Goal: Check status: Check status

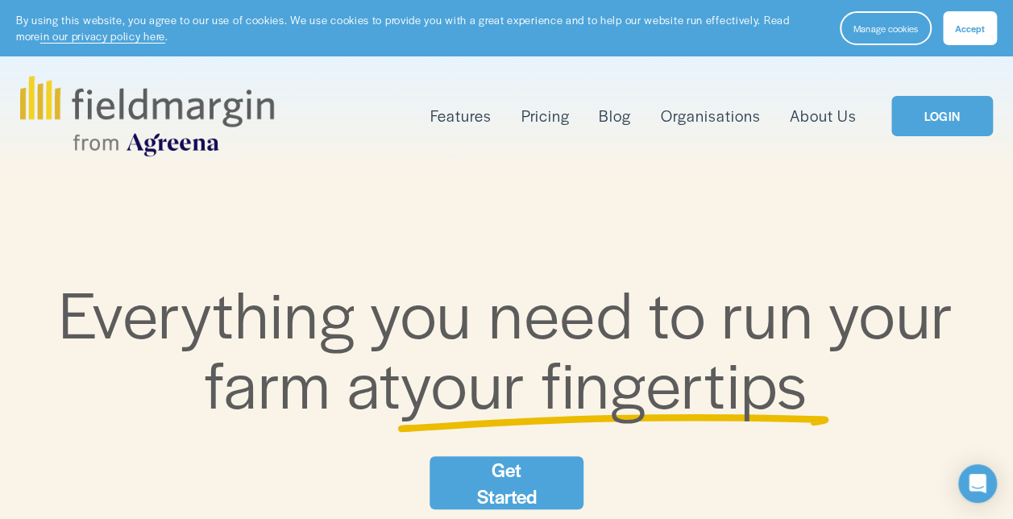
click at [939, 122] on link "LOGIN" at bounding box center [942, 116] width 102 height 41
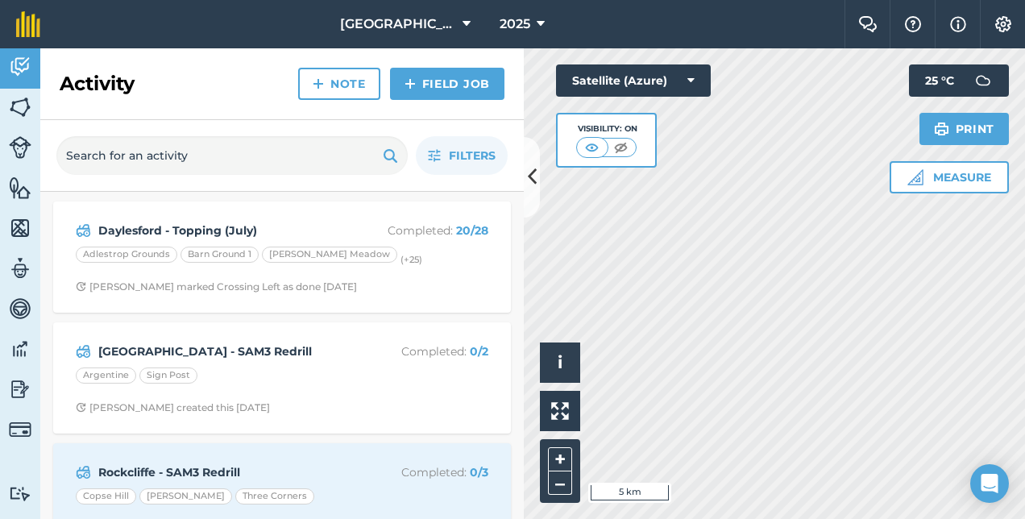
click at [1024, 195] on html "Daylesford New Farm 2025 Farm Chat Help Info Settings Daylesford [GEOGRAPHIC_DA…" at bounding box center [512, 259] width 1025 height 519
click at [624, 142] on img at bounding box center [621, 147] width 20 height 16
click at [624, 145] on img at bounding box center [622, 147] width 20 height 16
click at [590, 143] on img at bounding box center [593, 147] width 20 height 16
click at [590, 143] on img at bounding box center [592, 147] width 20 height 16
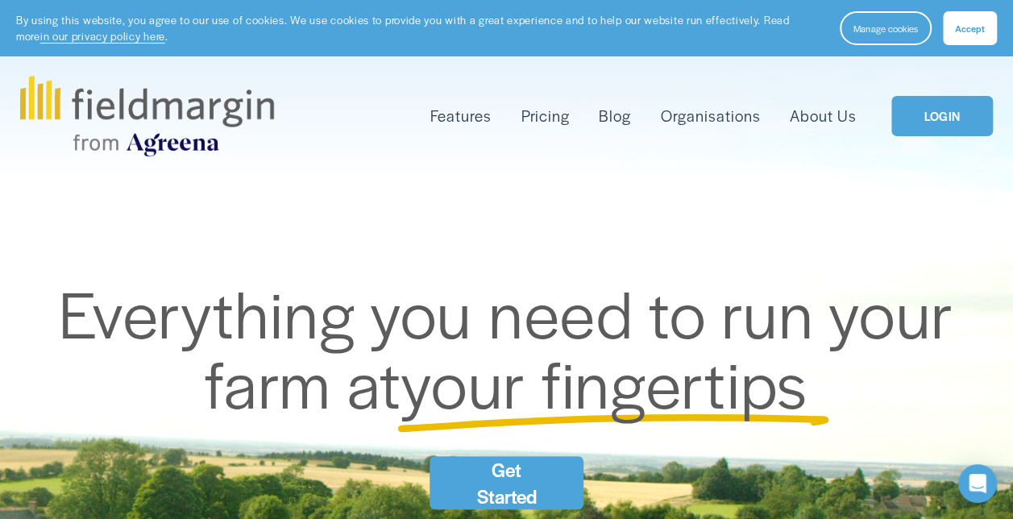
click at [932, 116] on link "LOGIN" at bounding box center [942, 116] width 102 height 41
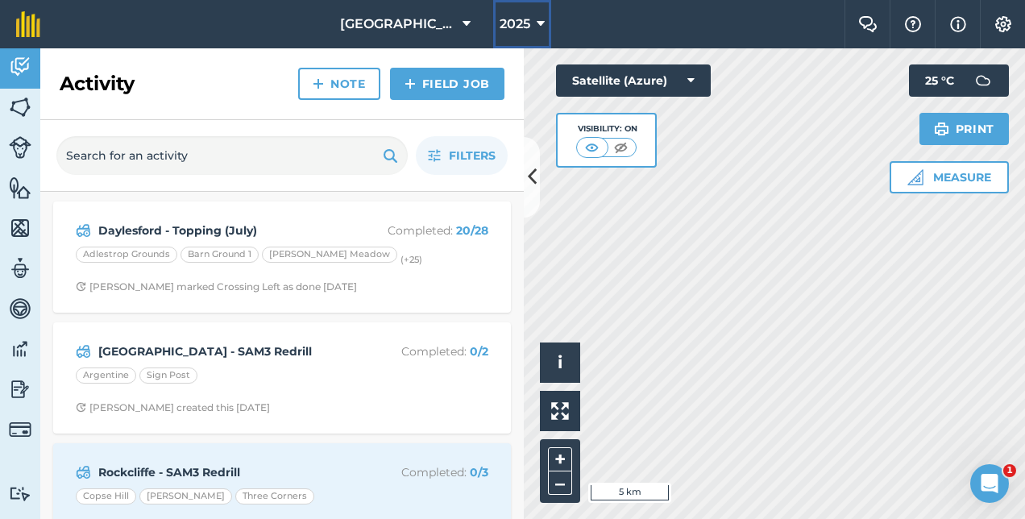
click at [539, 23] on icon at bounding box center [541, 24] width 8 height 19
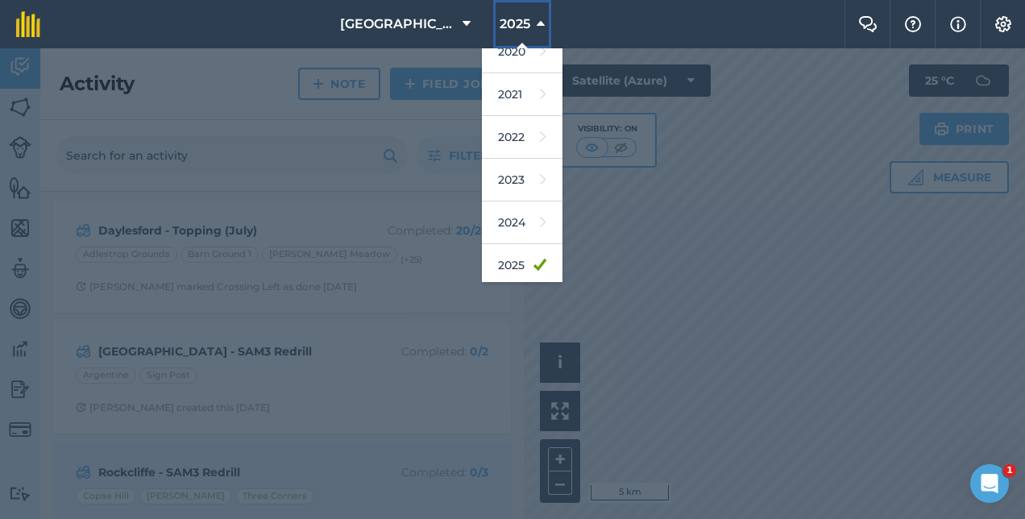
scroll to position [147, 0]
click at [508, 218] on link "2024" at bounding box center [522, 222] width 81 height 43
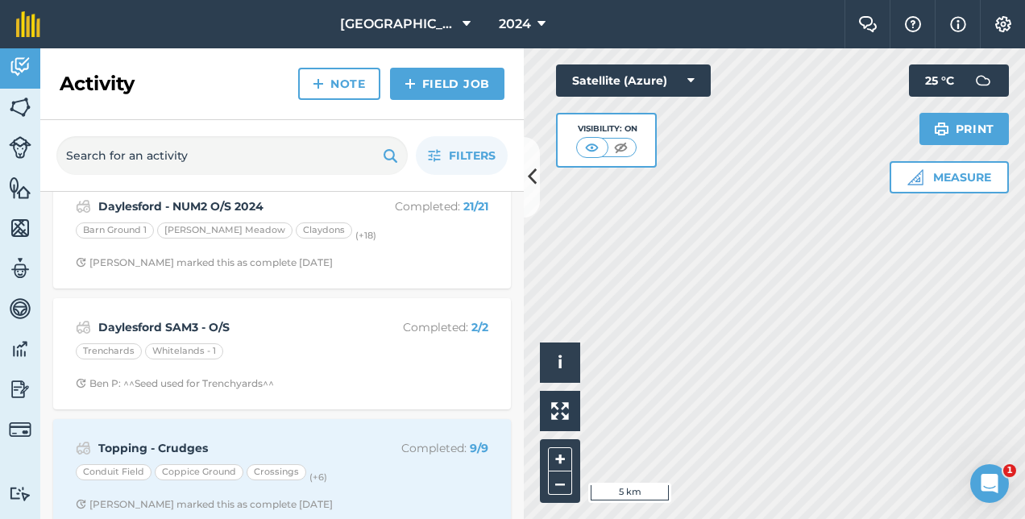
scroll to position [0, 0]
